Goal: Task Accomplishment & Management: Complete application form

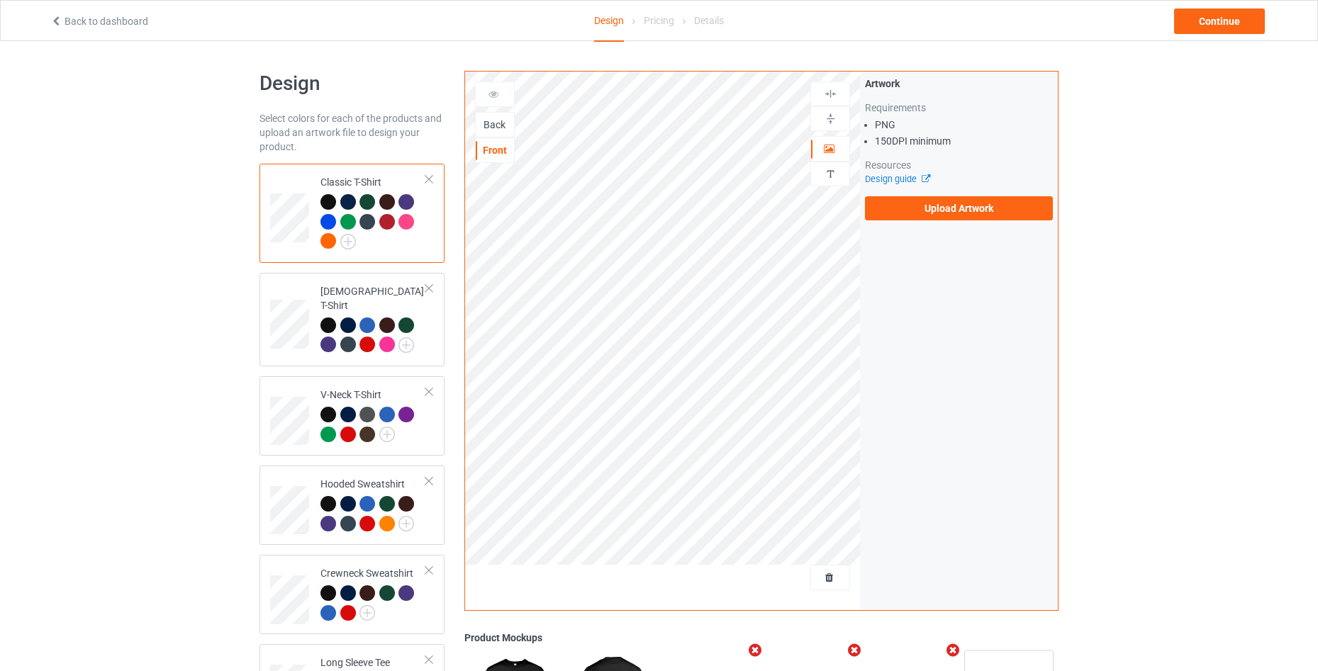
click at [486, 130] on div "Back" at bounding box center [495, 125] width 38 height 14
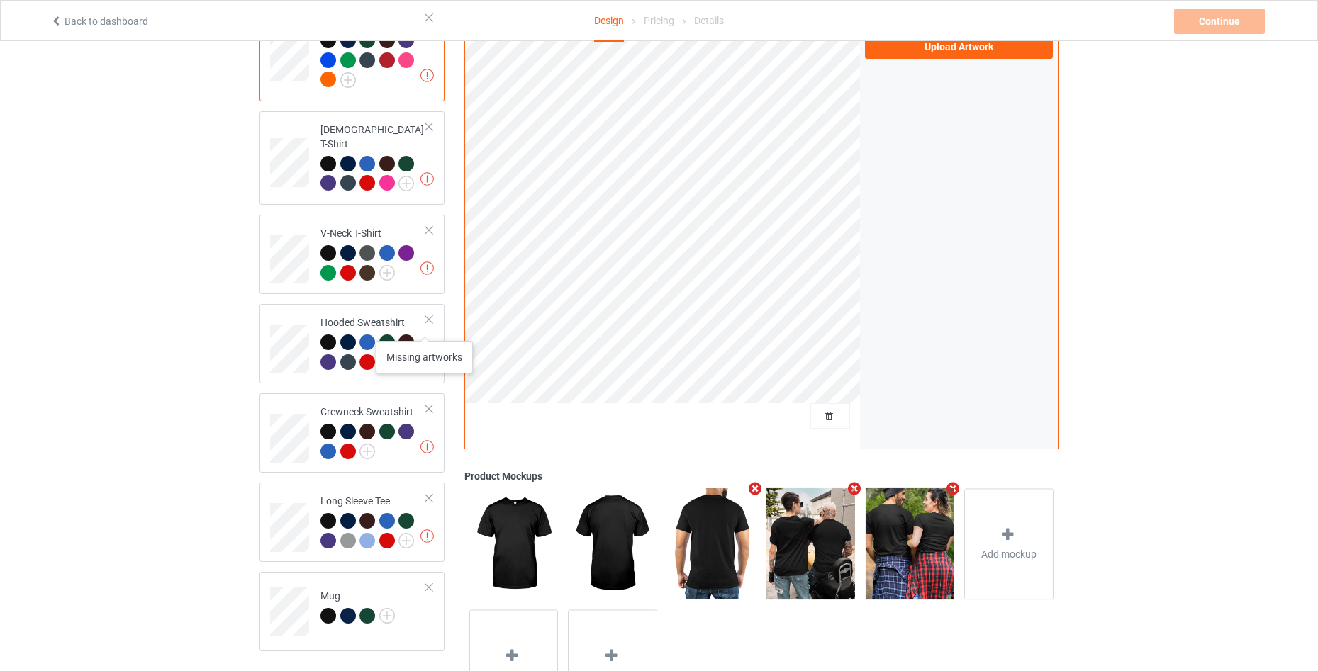
scroll to position [247, 0]
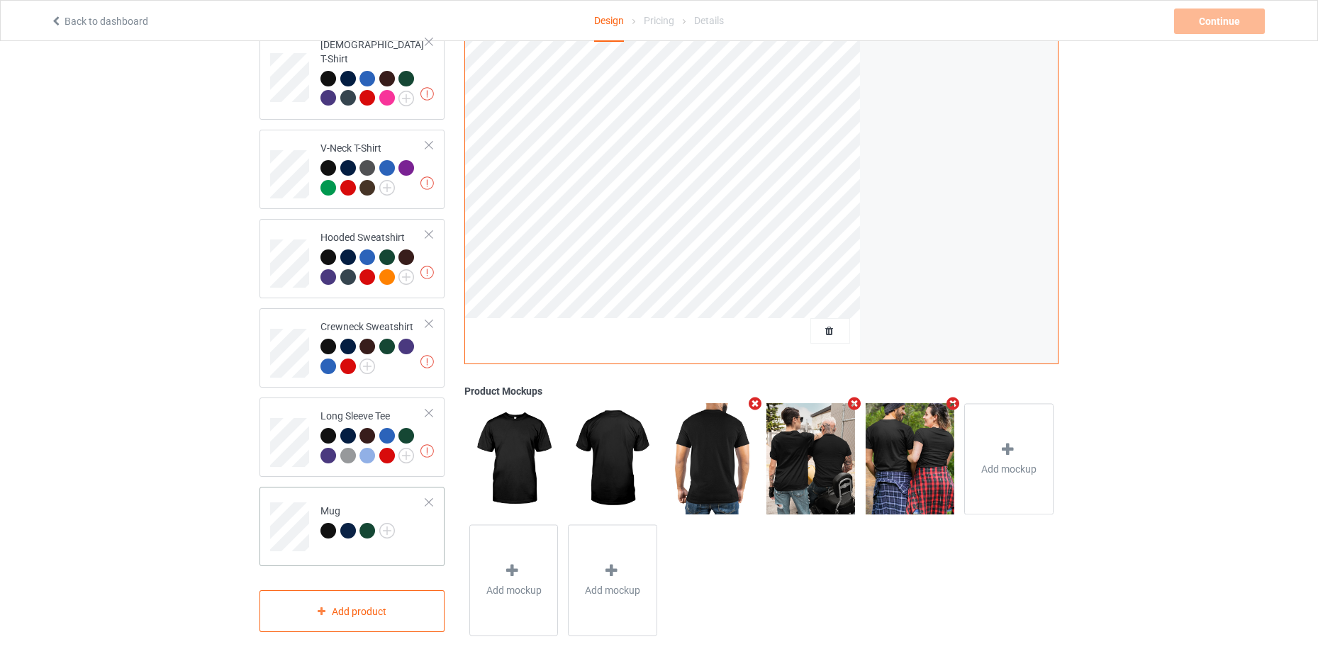
click at [431, 498] on div at bounding box center [429, 503] width 10 height 10
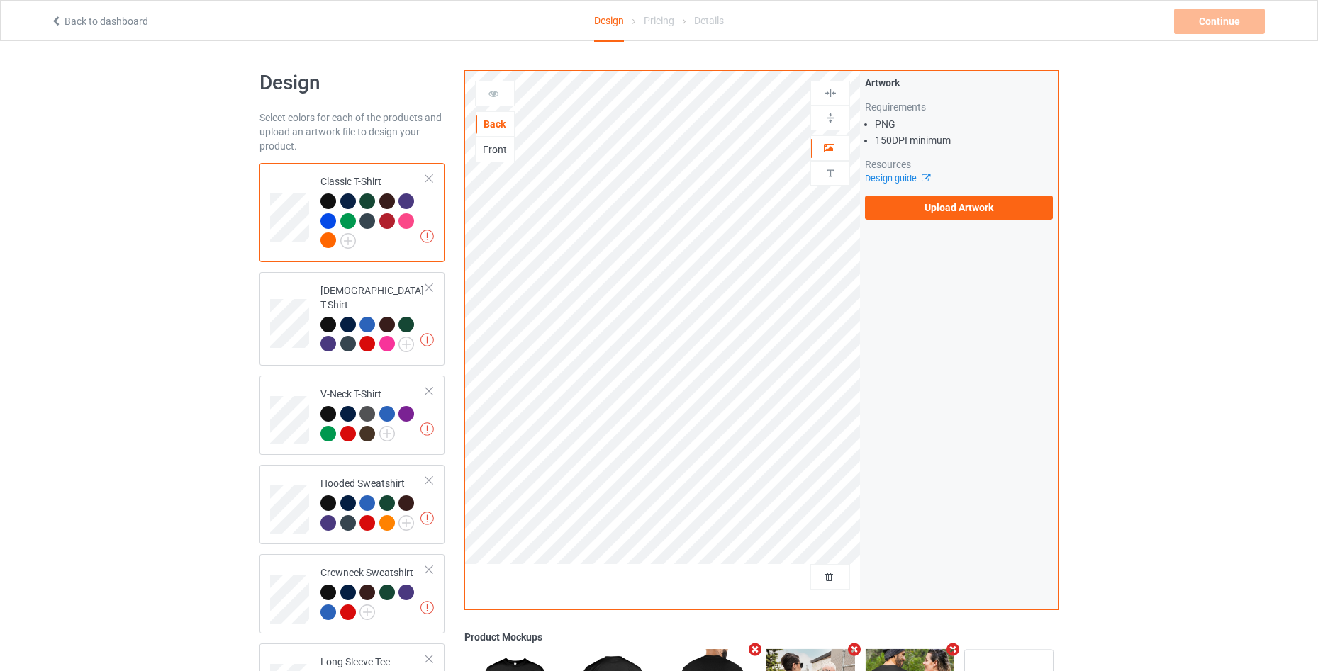
scroll to position [0, 0]
click at [977, 209] on label "Upload Artwork" at bounding box center [959, 208] width 188 height 24
click at [0, 0] on input "Upload Artwork" at bounding box center [0, 0] width 0 height 0
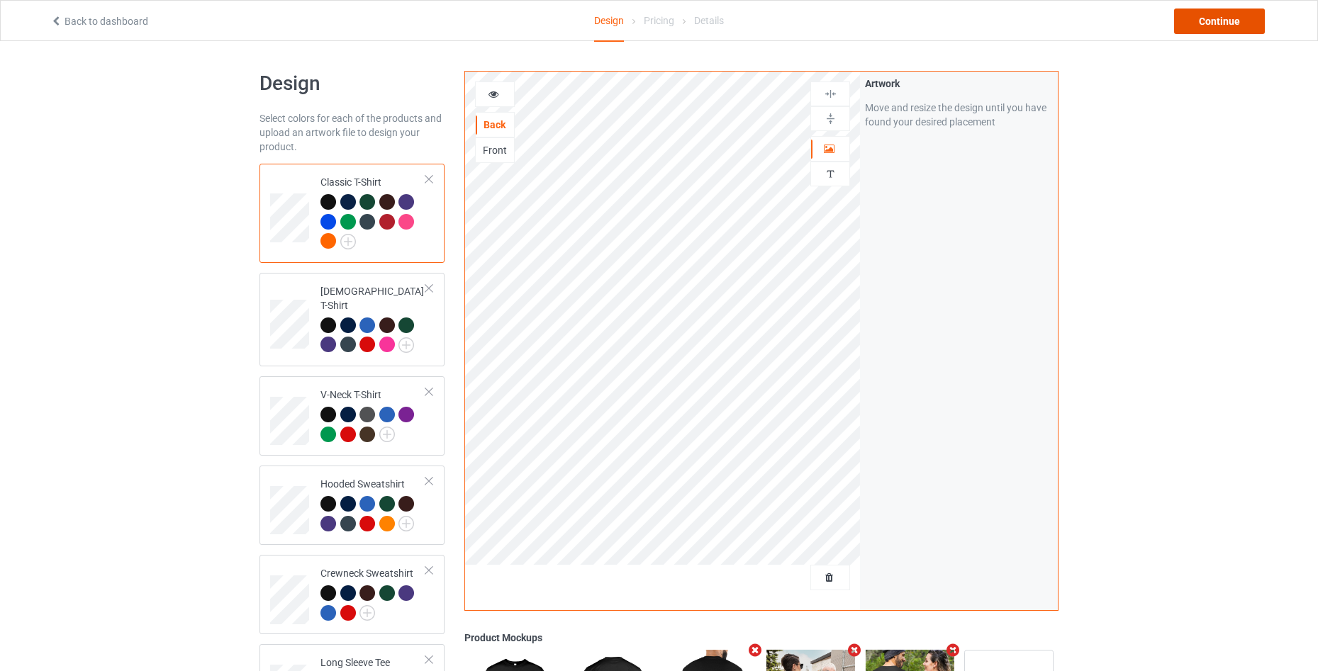
click at [1212, 29] on div "Continue" at bounding box center [1219, 22] width 91 height 26
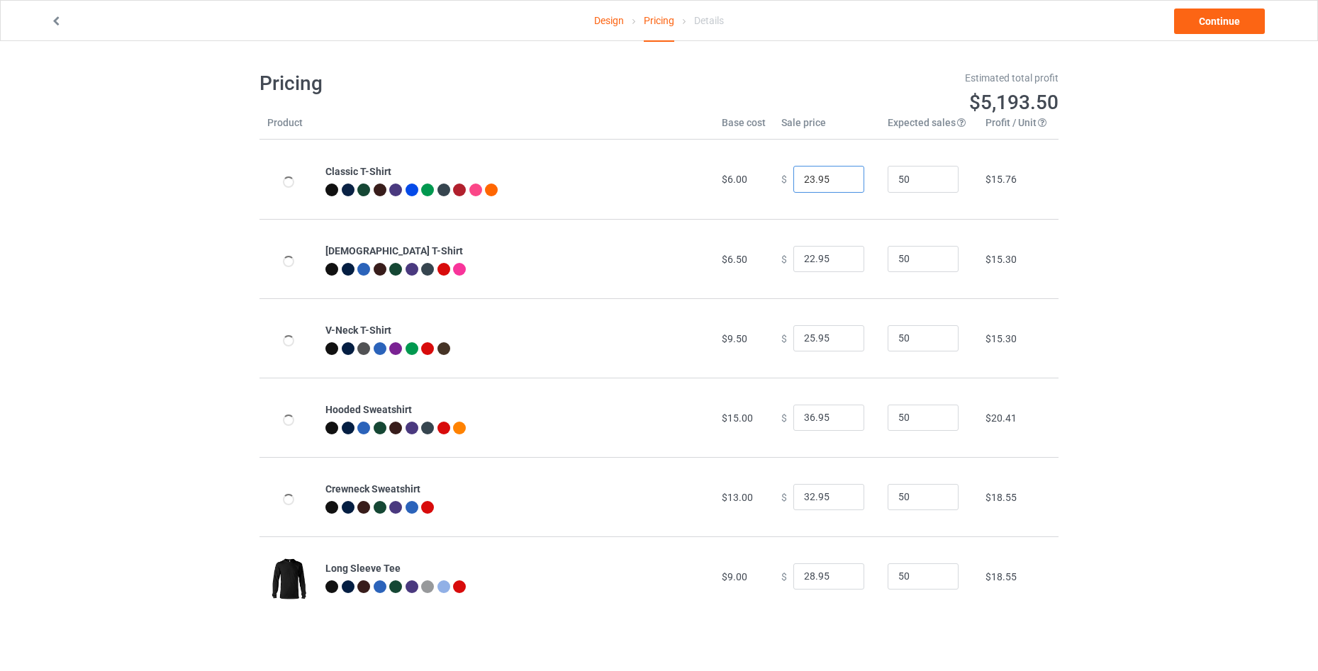
click at [842, 177] on input "23.95" at bounding box center [828, 179] width 71 height 27
type input "24.95"
click at [842, 177] on input "24.95" at bounding box center [828, 179] width 71 height 27
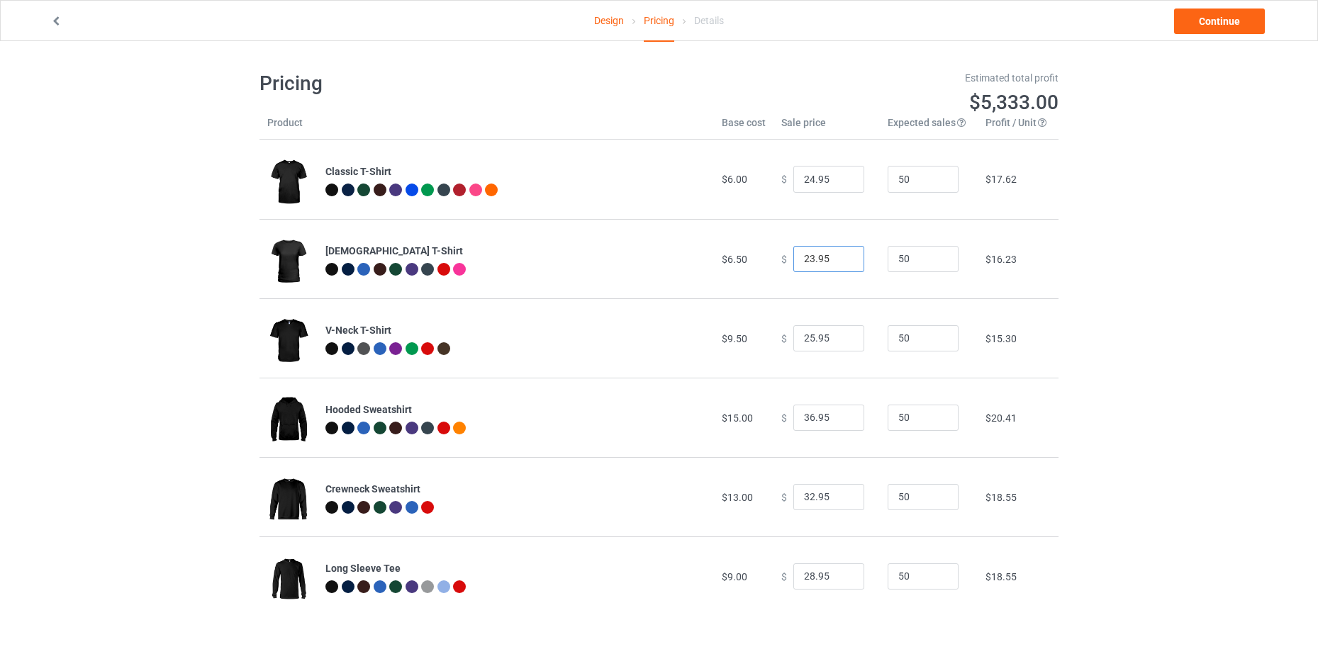
click at [840, 257] on input "23.95" at bounding box center [828, 259] width 71 height 27
type input "24.95"
click at [840, 257] on input "24.95" at bounding box center [828, 259] width 71 height 27
click at [842, 334] on input "26.95" at bounding box center [828, 338] width 71 height 27
type input "27.95"
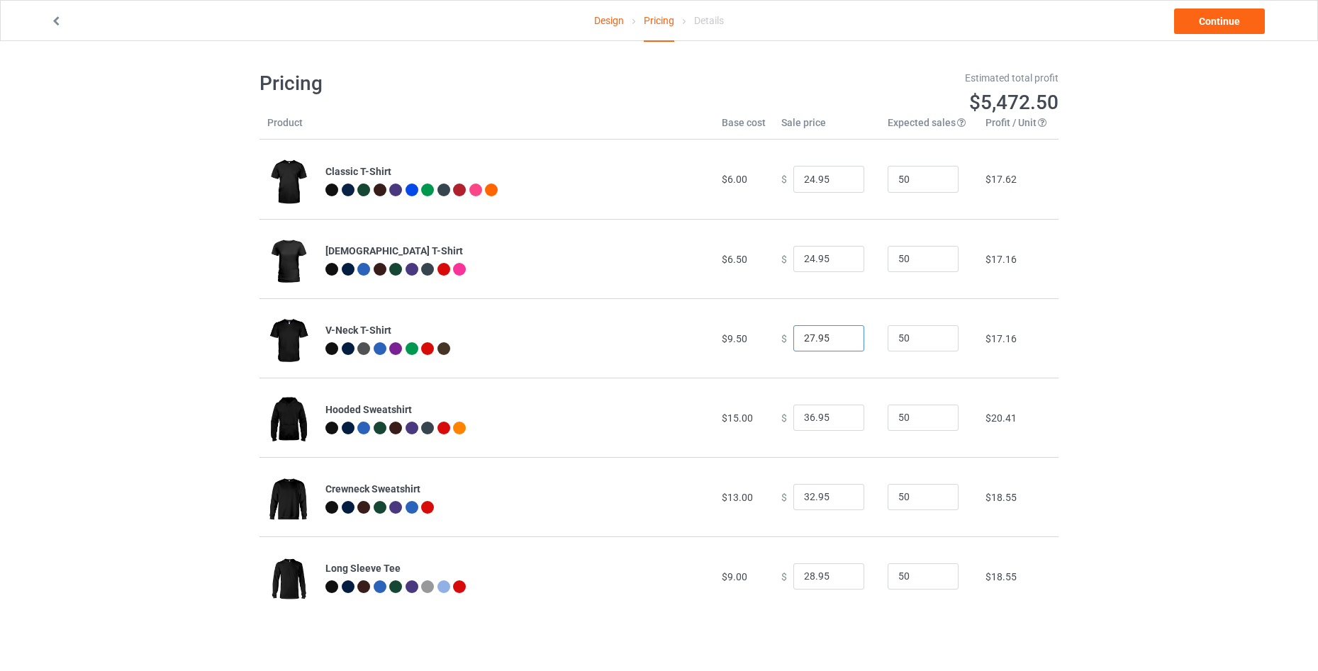
click at [842, 334] on input "27.95" at bounding box center [828, 338] width 71 height 27
click at [1240, 26] on link "Continue" at bounding box center [1219, 22] width 91 height 26
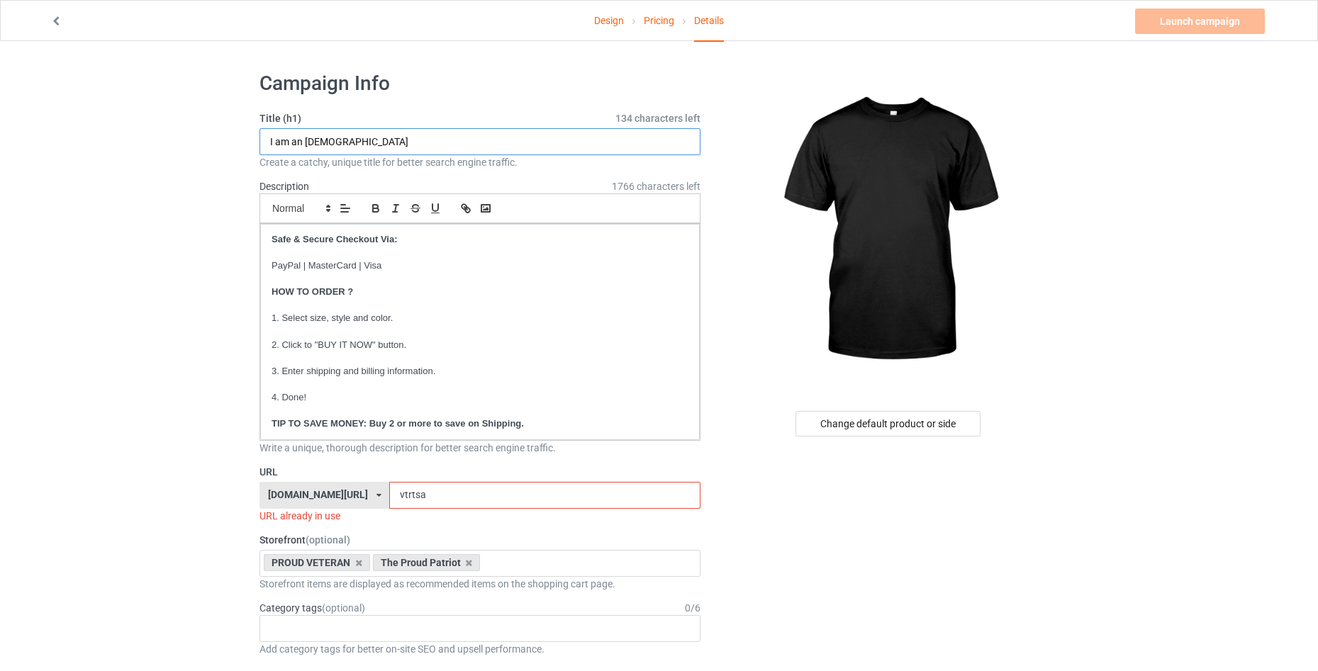
drag, startPoint x: 372, startPoint y: 137, endPoint x: 140, endPoint y: 133, distance: 231.9
paste input "You Will Never See Refugees From [GEOGRAPHIC_DATA]"
type input "You Will Never See Refugees From [GEOGRAPHIC_DATA]"
click at [845, 421] on div "Change default product or side" at bounding box center [888, 424] width 185 height 26
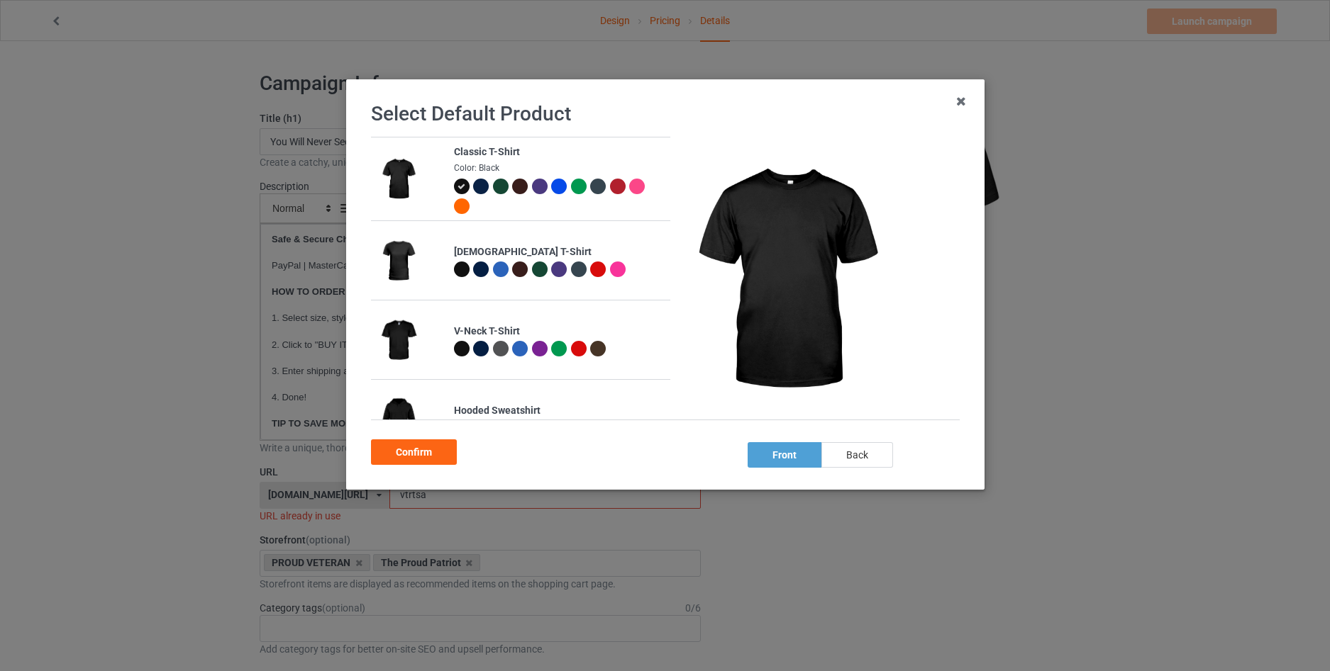
click at [838, 456] on div "back" at bounding box center [856, 455] width 72 height 26
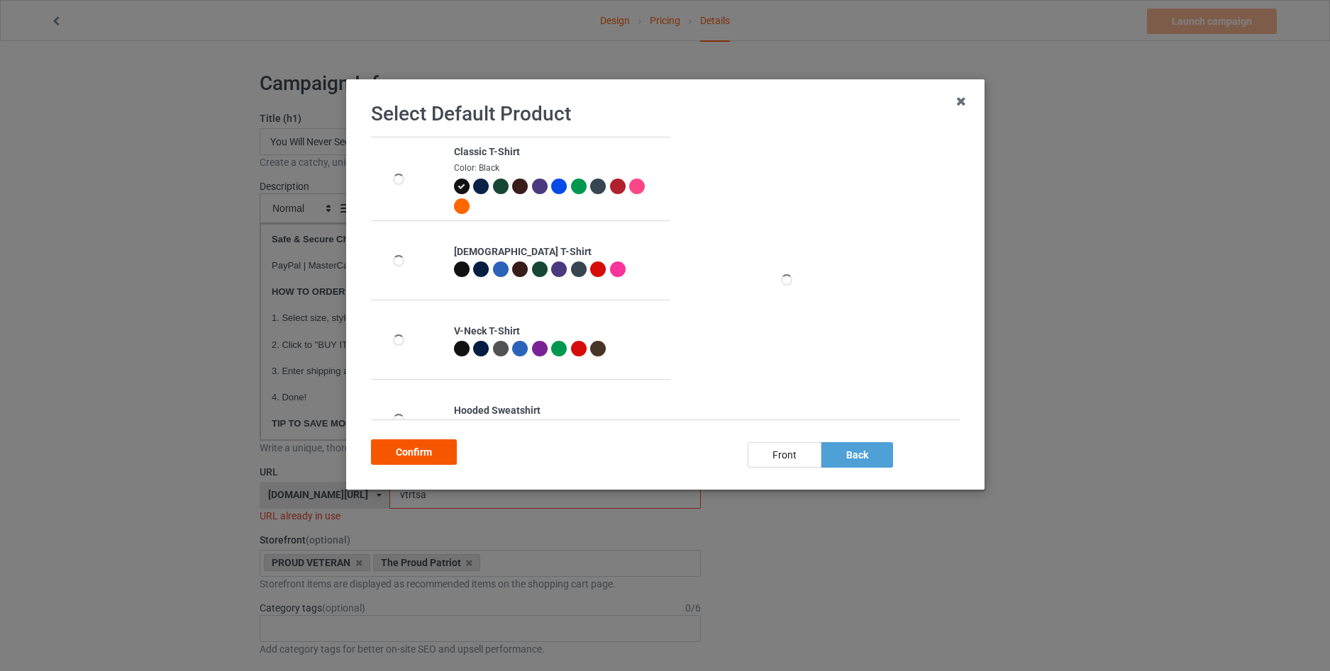
click at [416, 450] on div "Confirm" at bounding box center [414, 453] width 86 height 26
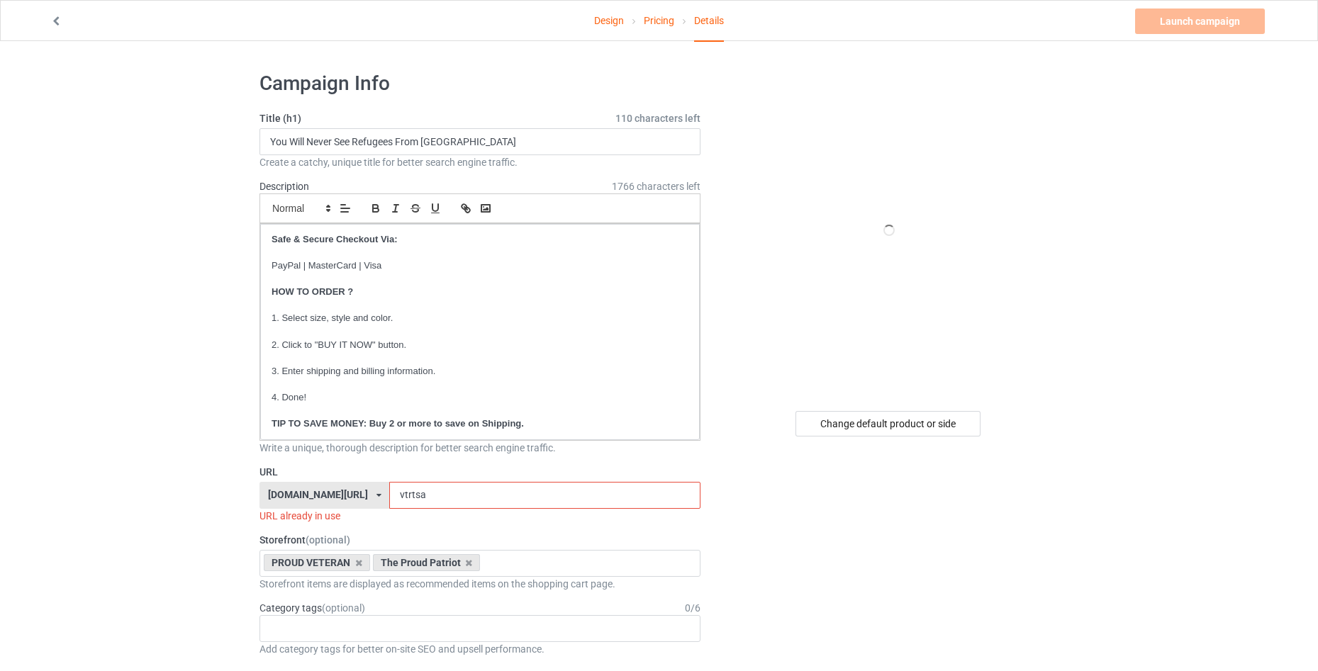
drag, startPoint x: 420, startPoint y: 495, endPoint x: 316, endPoint y: 491, distance: 104.3
click at [316, 491] on div "[DOMAIN_NAME][URL] [DOMAIN_NAME][URL] [DOMAIN_NAME][URL] [DOMAIN_NAME][URL] [DO…" at bounding box center [480, 495] width 441 height 27
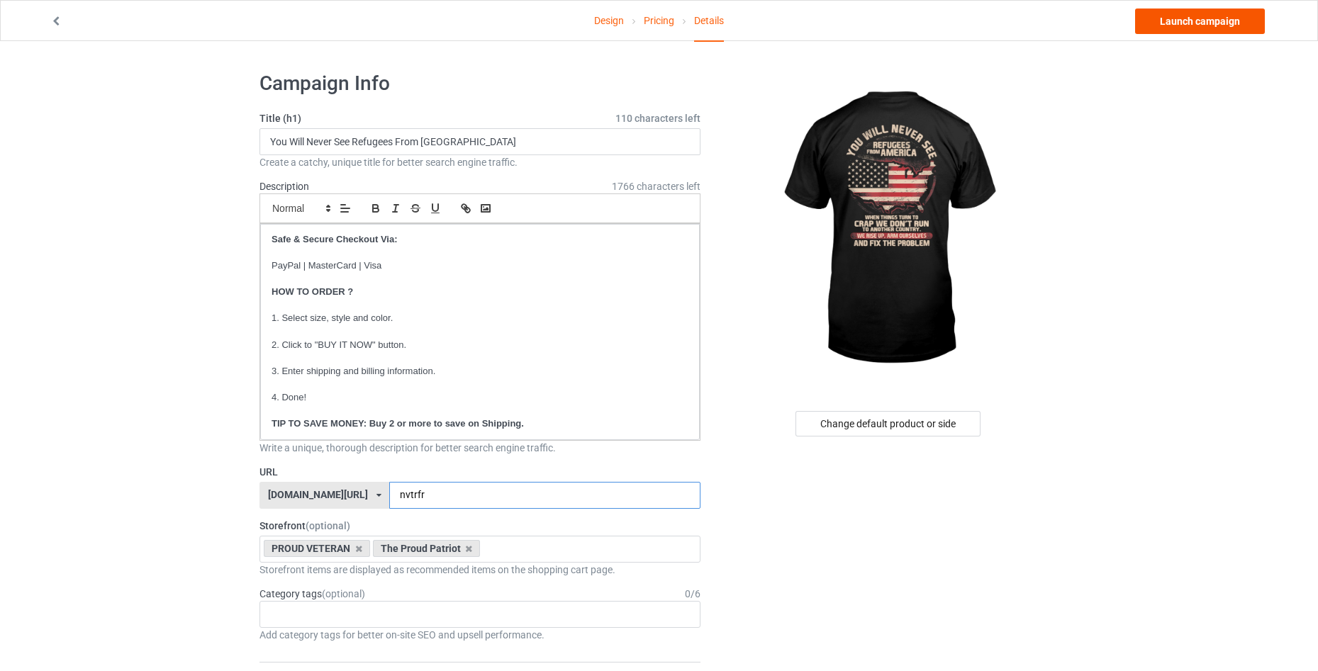
type input "nvtrfr"
click at [1239, 23] on link "Launch campaign" at bounding box center [1200, 22] width 130 height 26
